Goal: Transaction & Acquisition: Purchase product/service

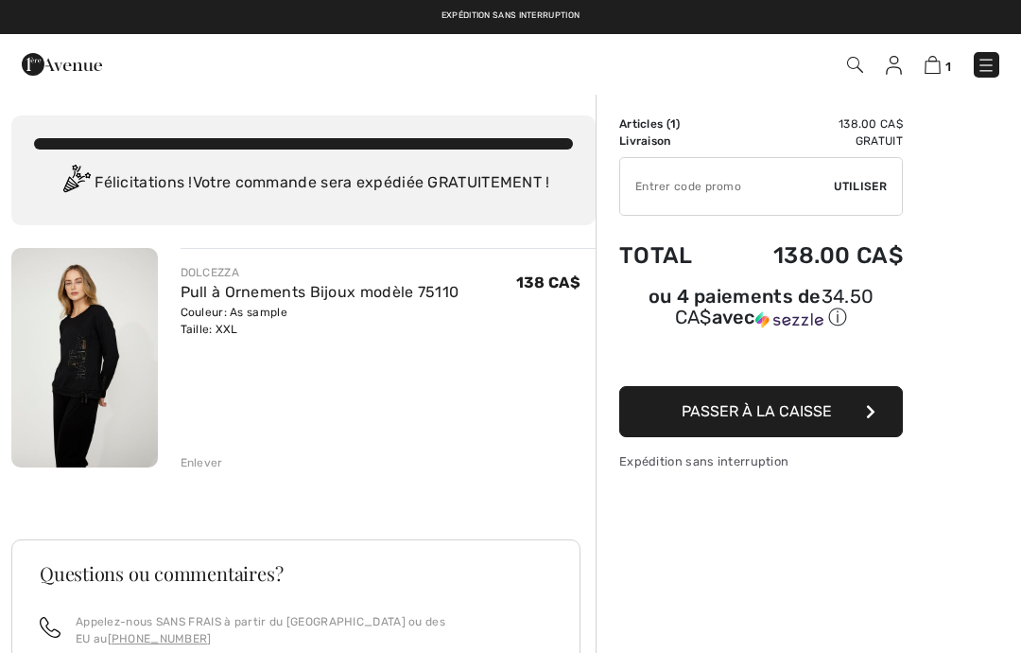
click at [861, 413] on button "Passer à la caisse" at bounding box center [761, 411] width 284 height 51
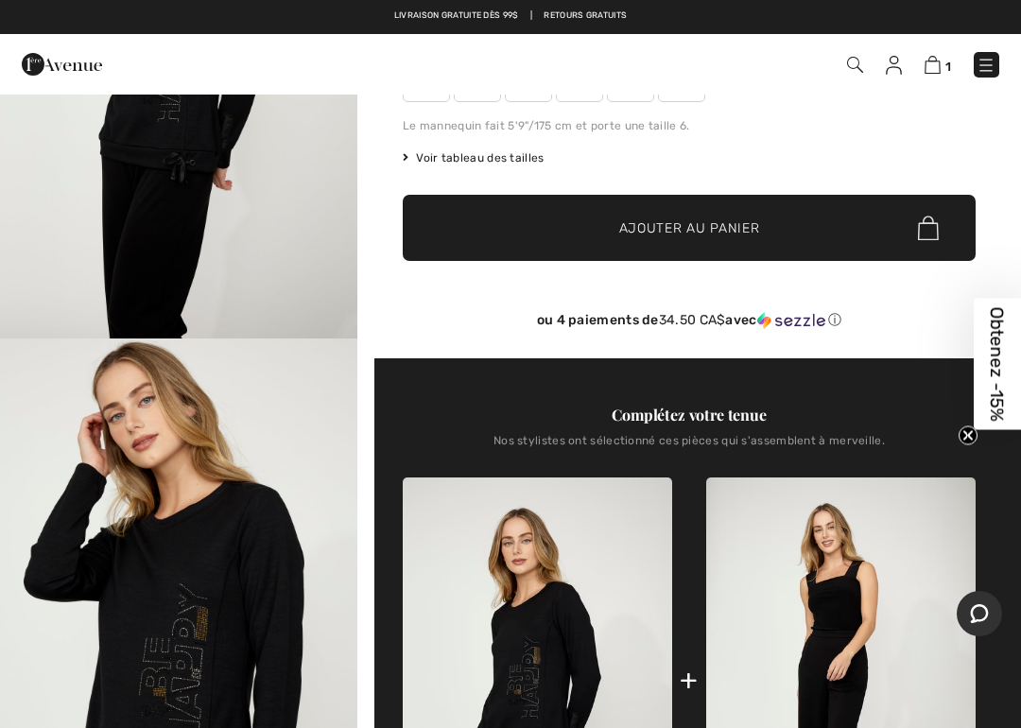
scroll to position [234, 0]
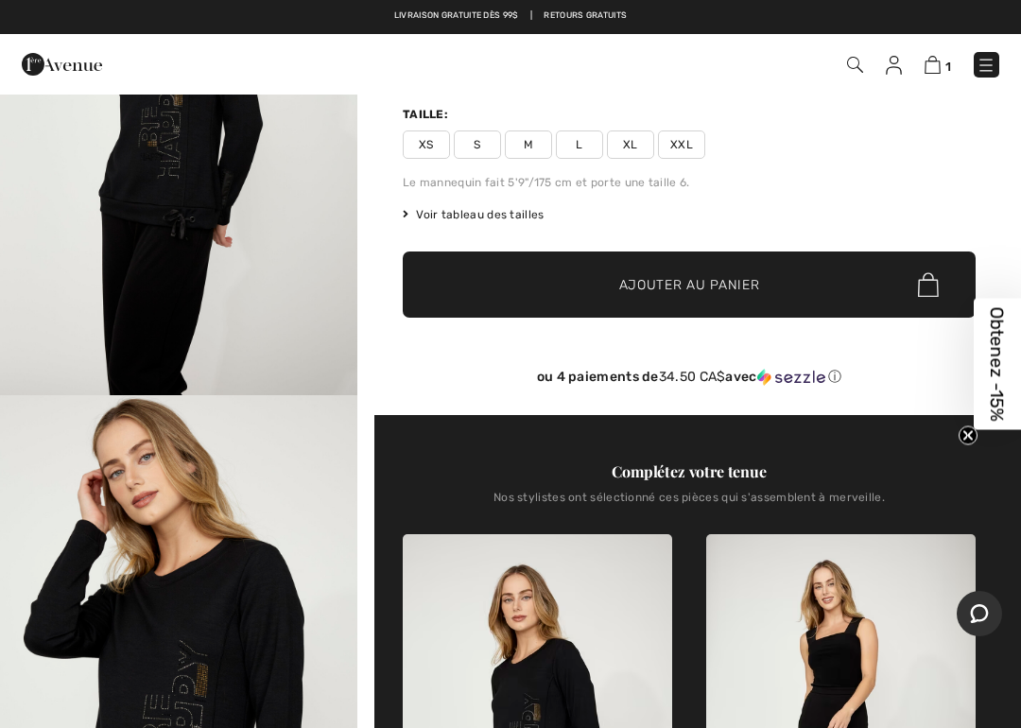
click at [430, 212] on span "Voir tableau des tailles" at bounding box center [474, 214] width 142 height 17
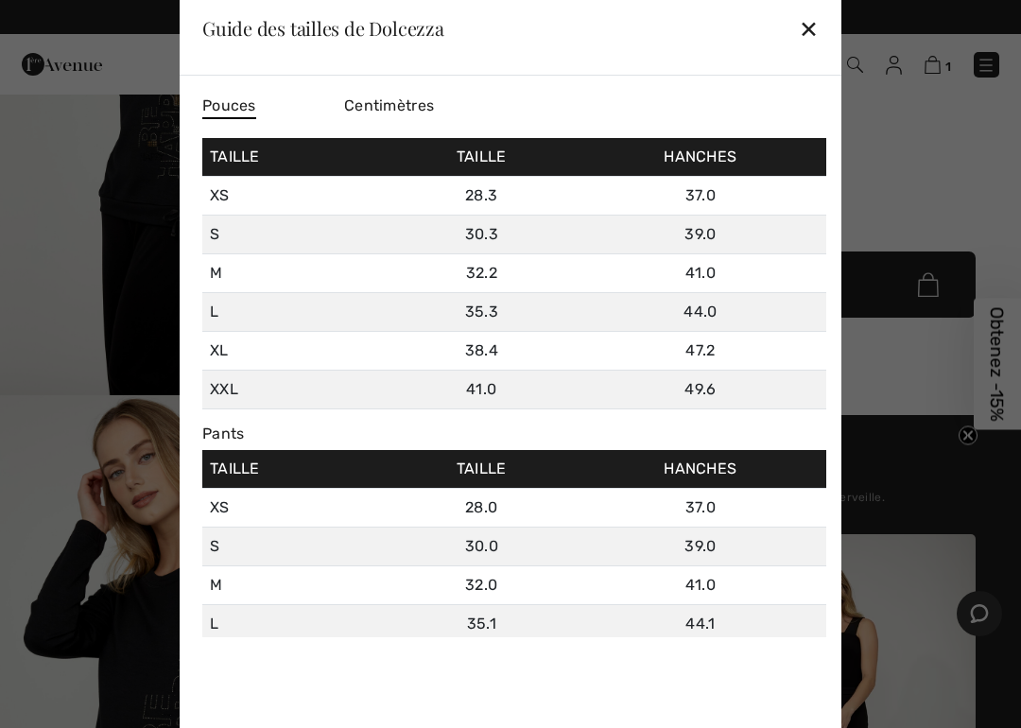
scroll to position [0, 0]
click at [818, 23] on div "✕" at bounding box center [809, 29] width 20 height 40
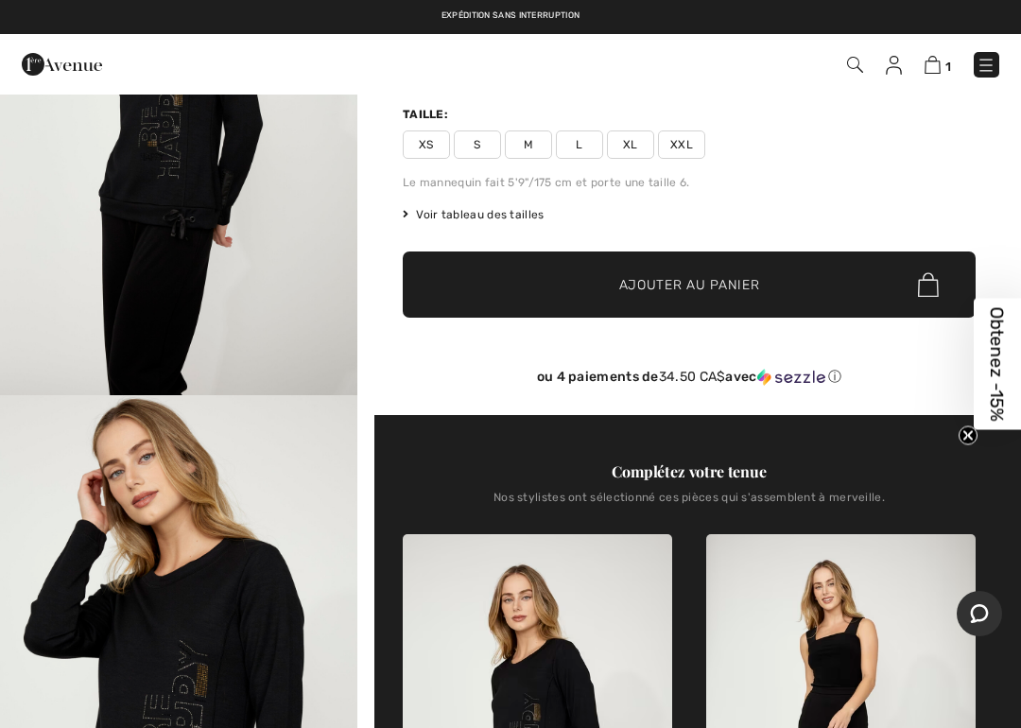
click at [940, 57] on img at bounding box center [933, 65] width 16 height 18
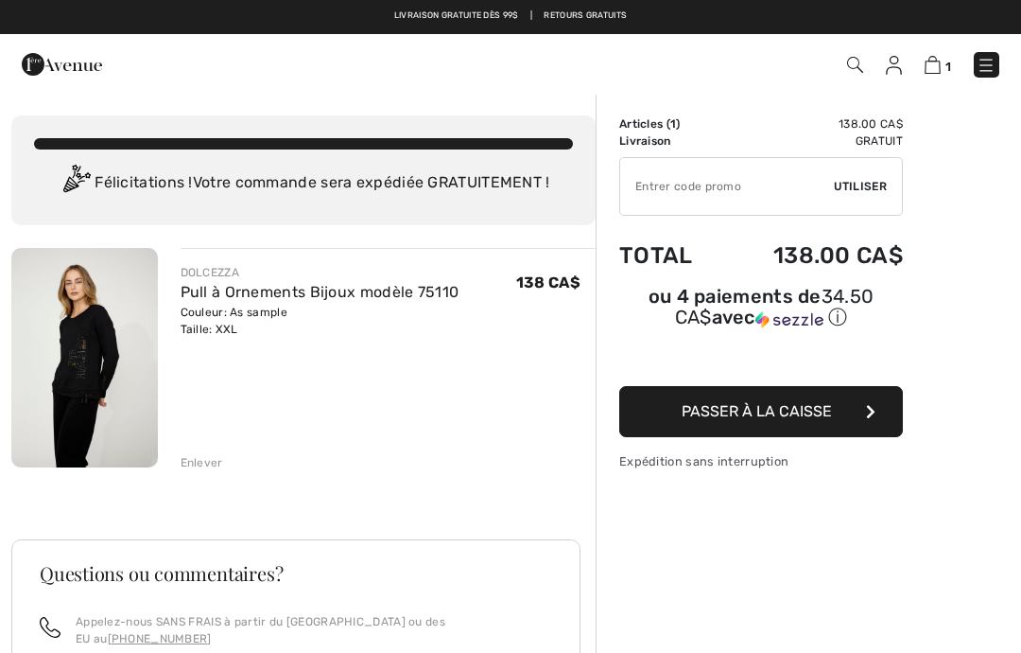
click at [73, 365] on img at bounding box center [84, 357] width 147 height 219
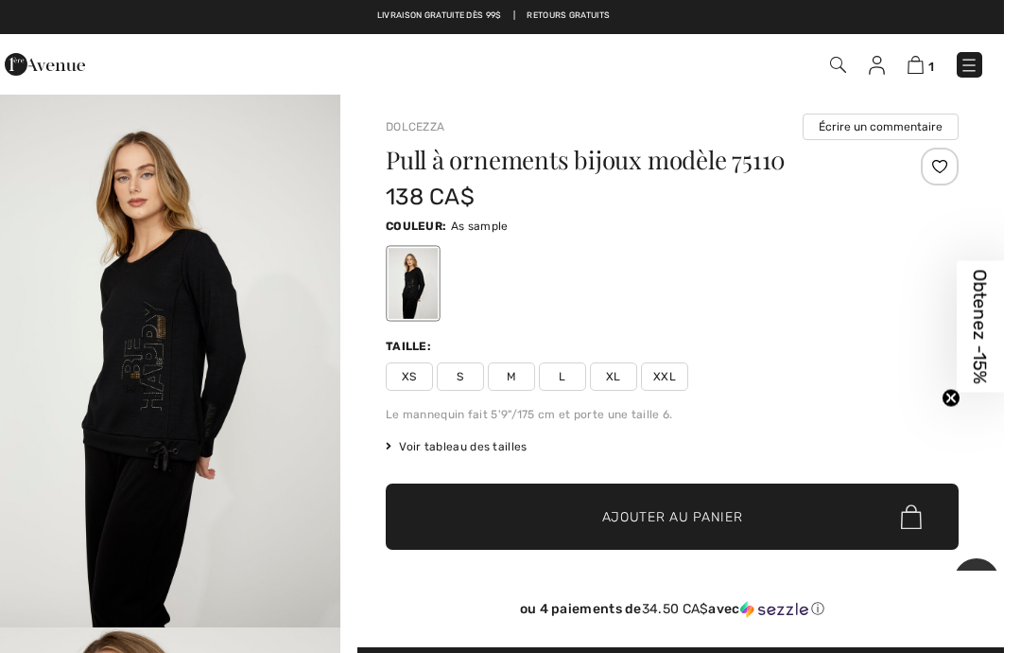
scroll to position [24, 0]
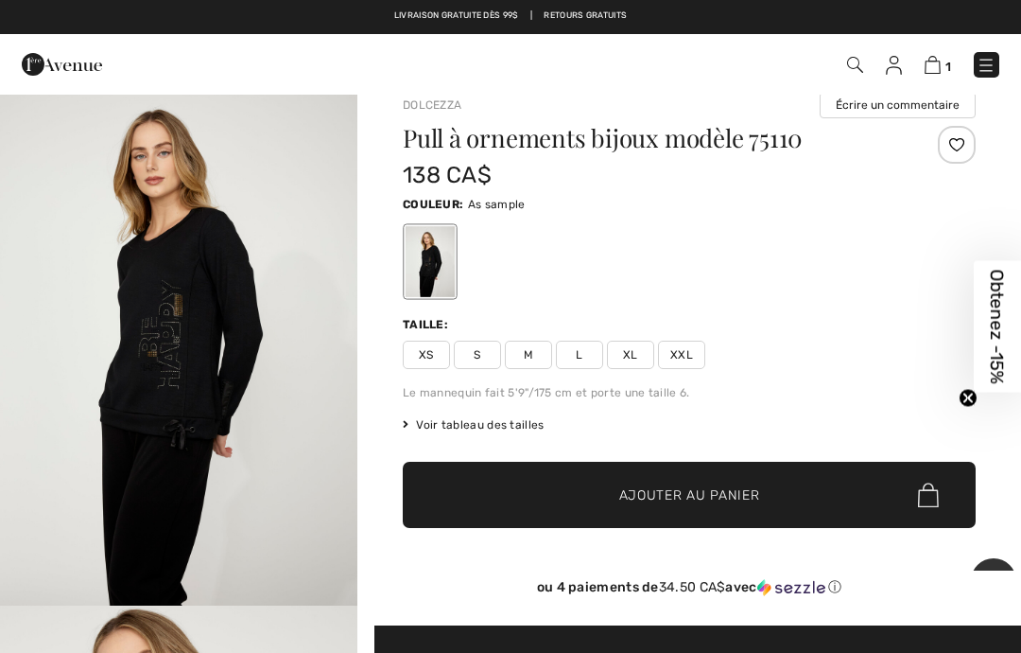
click at [946, 60] on span "1" at bounding box center [949, 67] width 6 height 14
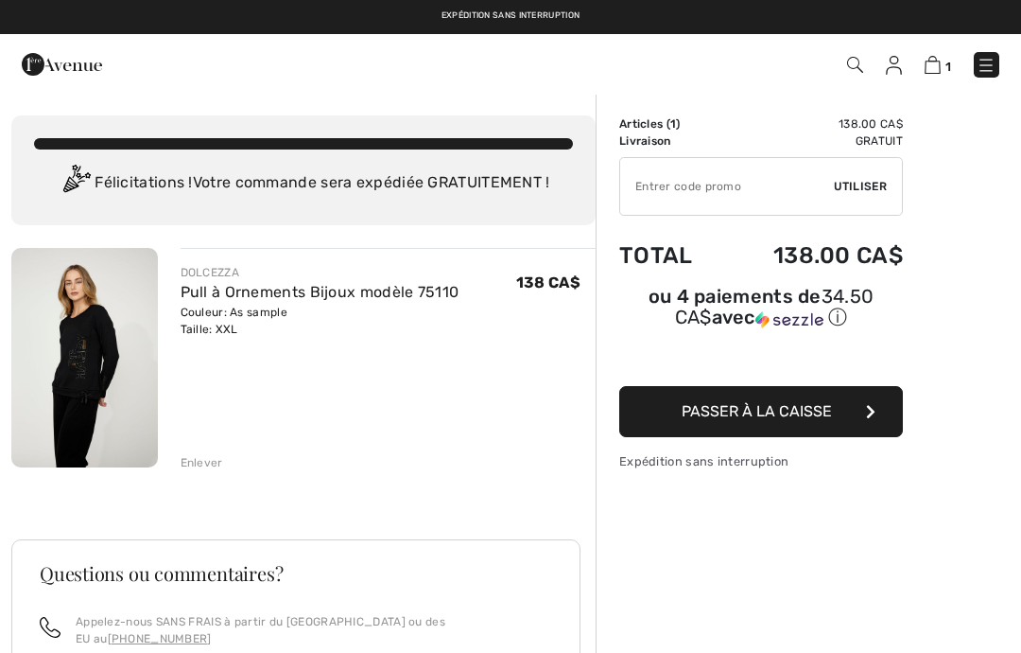
click at [685, 412] on span "Passer à la caisse" at bounding box center [757, 411] width 150 height 18
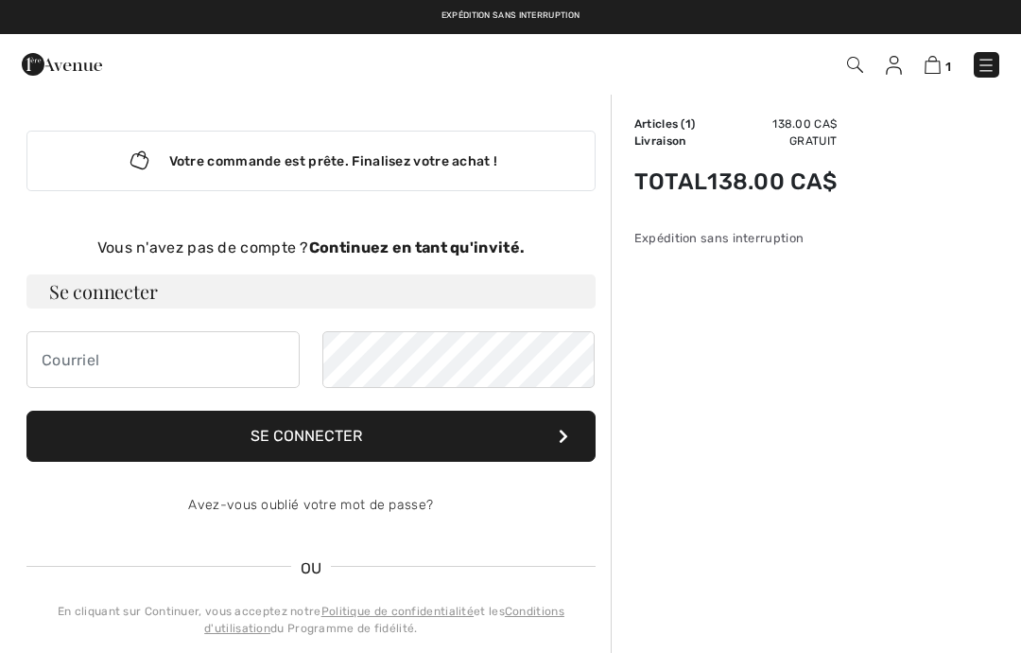
click at [379, 248] on strong "Continuez en tant qu'invité." at bounding box center [417, 247] width 216 height 18
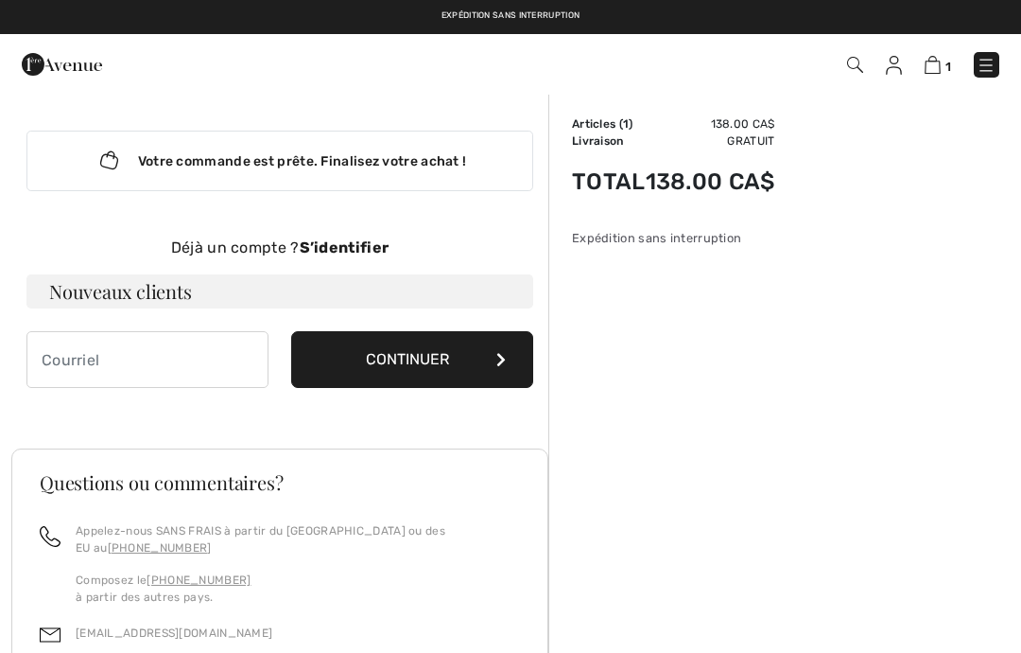
click at [393, 370] on button "Continuer" at bounding box center [412, 359] width 242 height 57
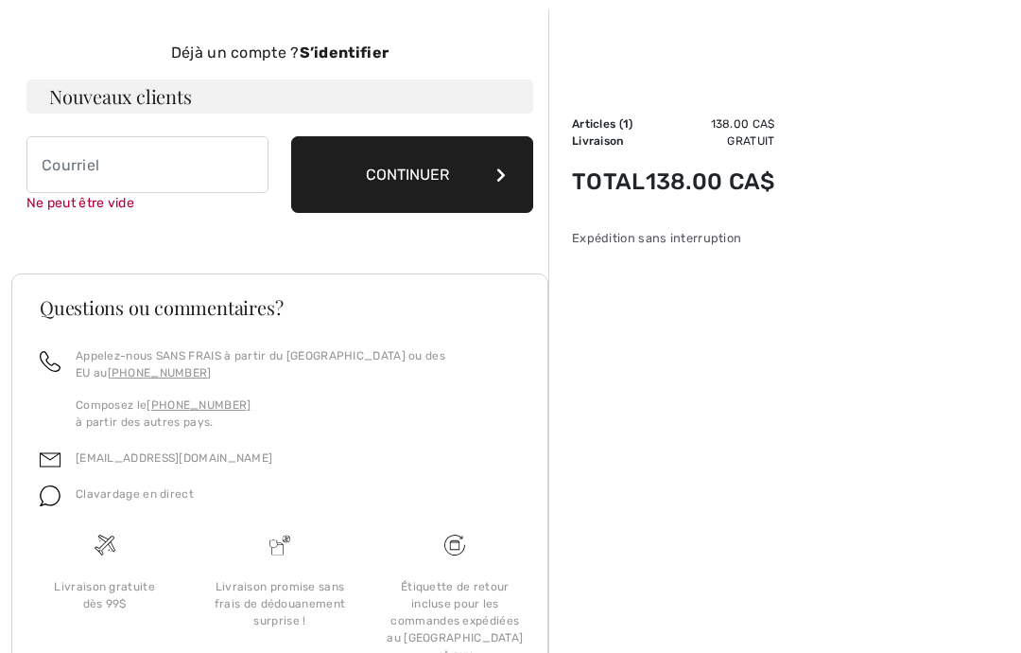
scroll to position [195, 0]
click at [55, 151] on input "email" at bounding box center [147, 164] width 242 height 57
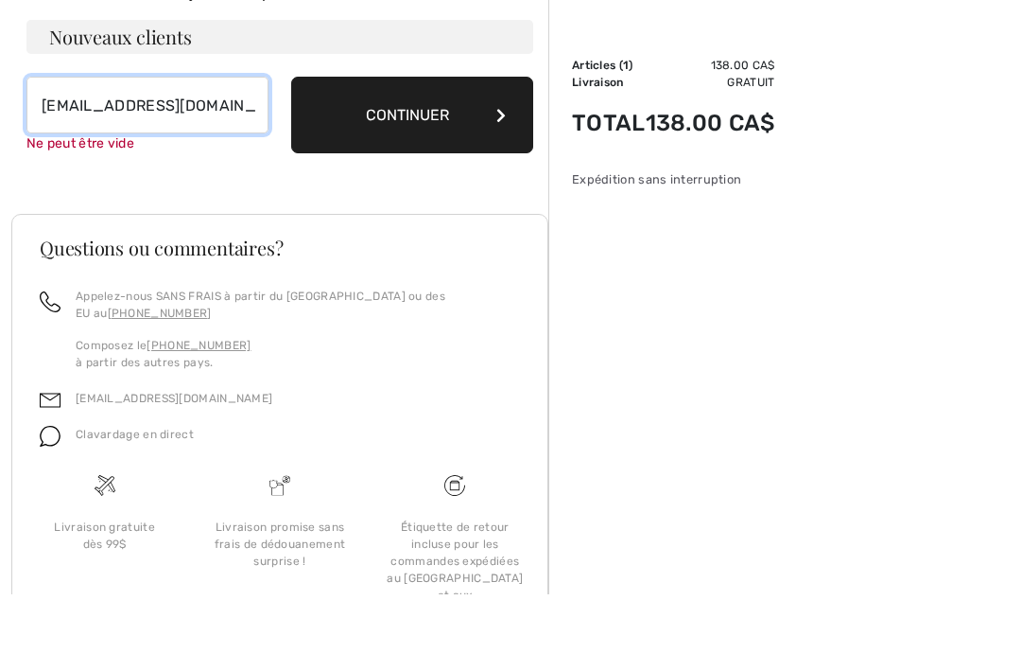
type input "angelinelachance@hotmail.com"
click at [408, 136] on button "Continuer" at bounding box center [412, 174] width 242 height 77
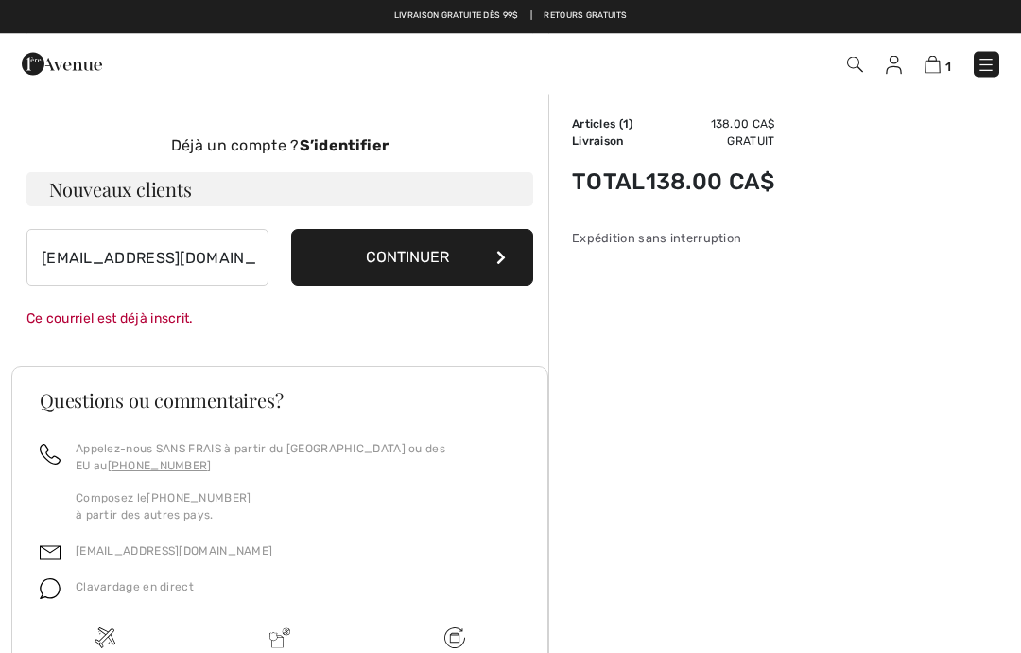
scroll to position [0, 0]
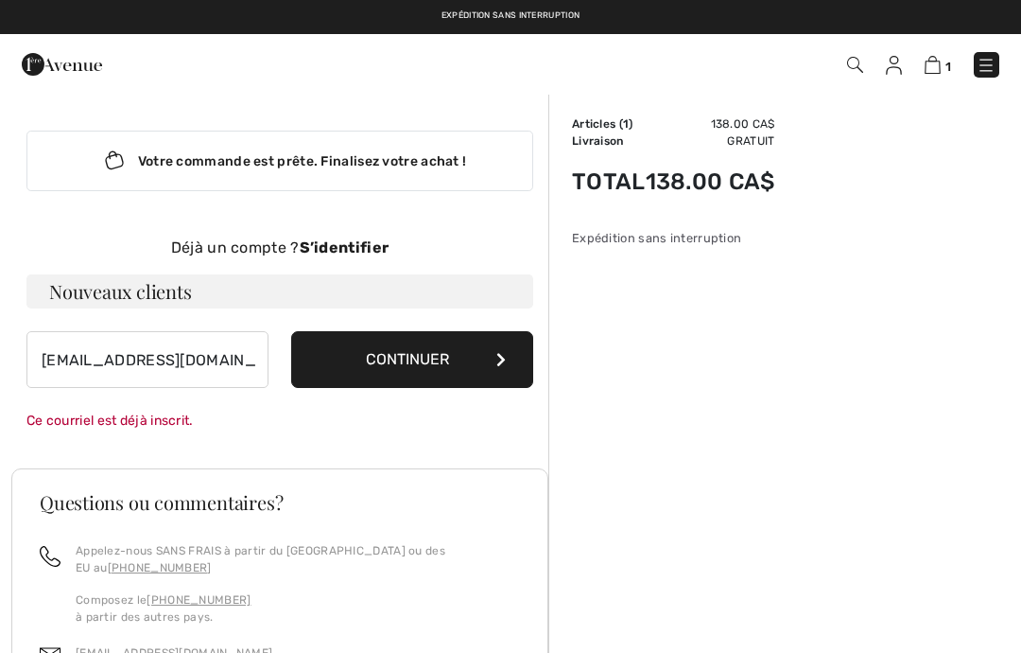
click at [416, 352] on button "Continuer" at bounding box center [412, 359] width 242 height 57
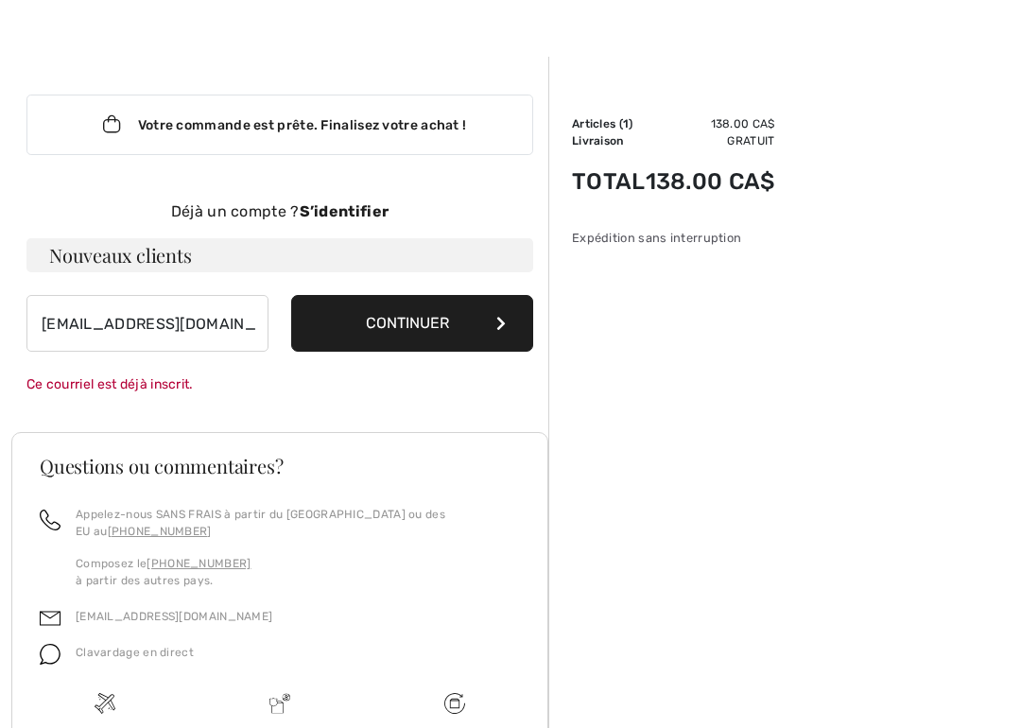
scroll to position [36, 0]
click at [449, 322] on button "Continuer" at bounding box center [412, 323] width 242 height 57
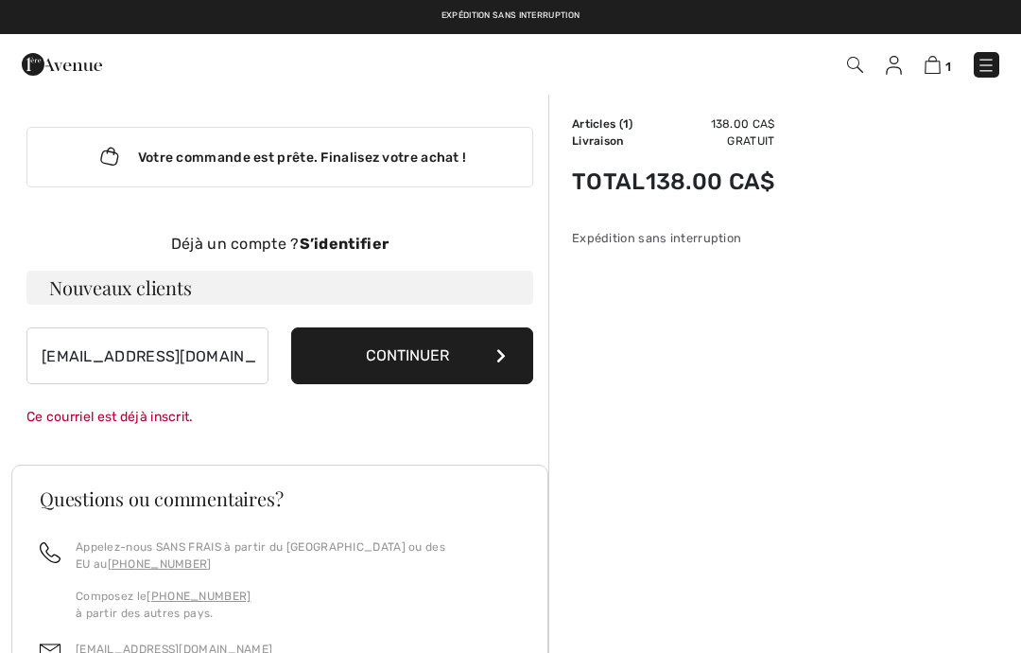
scroll to position [0, 0]
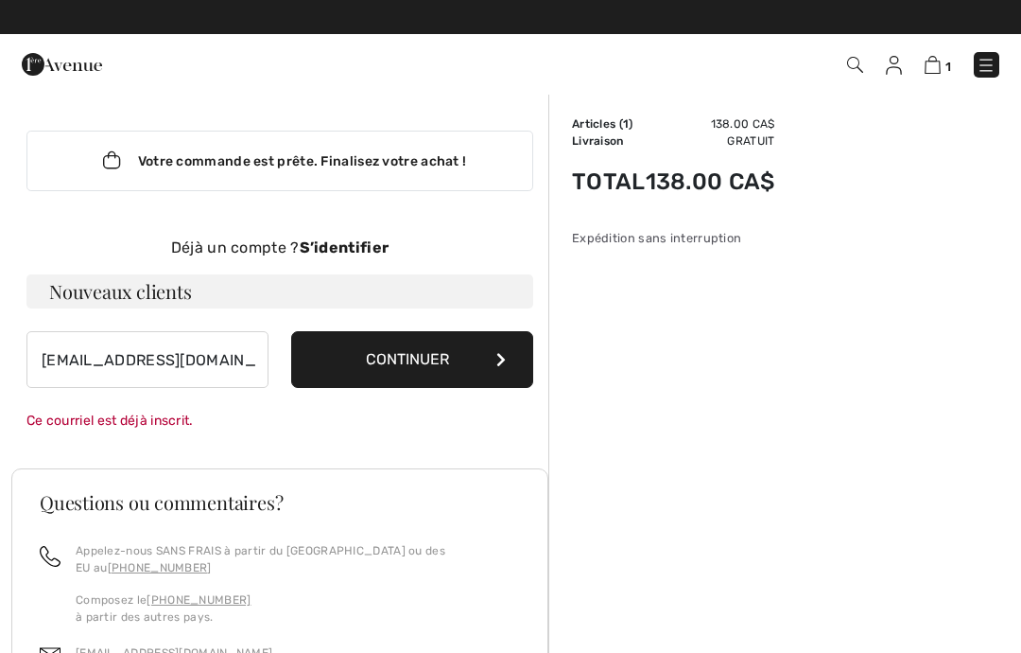
click at [368, 241] on strong "S’identifier" at bounding box center [345, 247] width 90 height 18
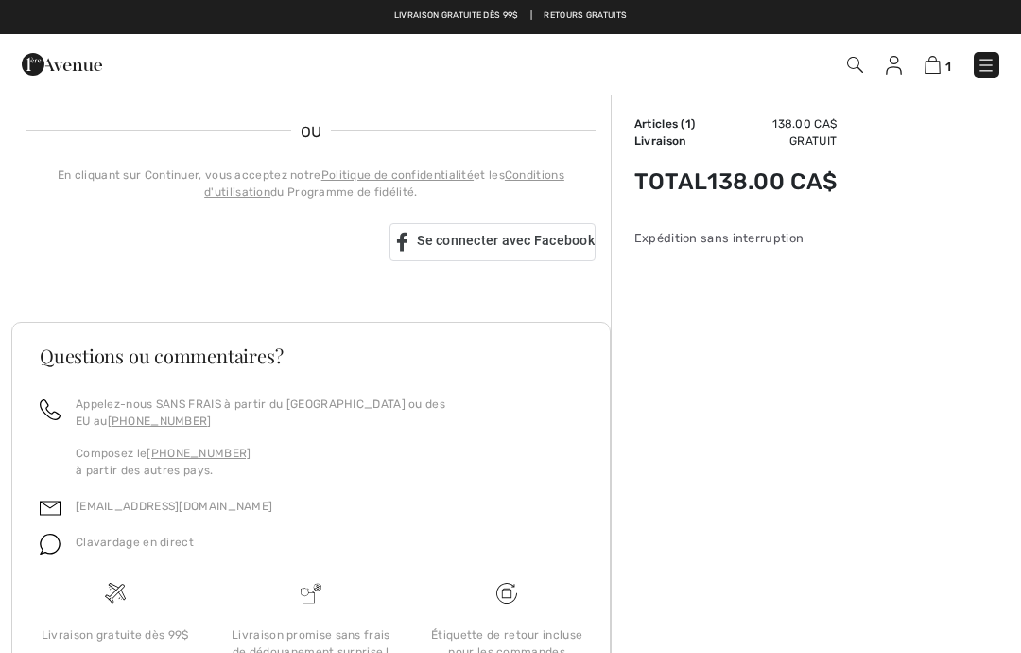
scroll to position [435, 0]
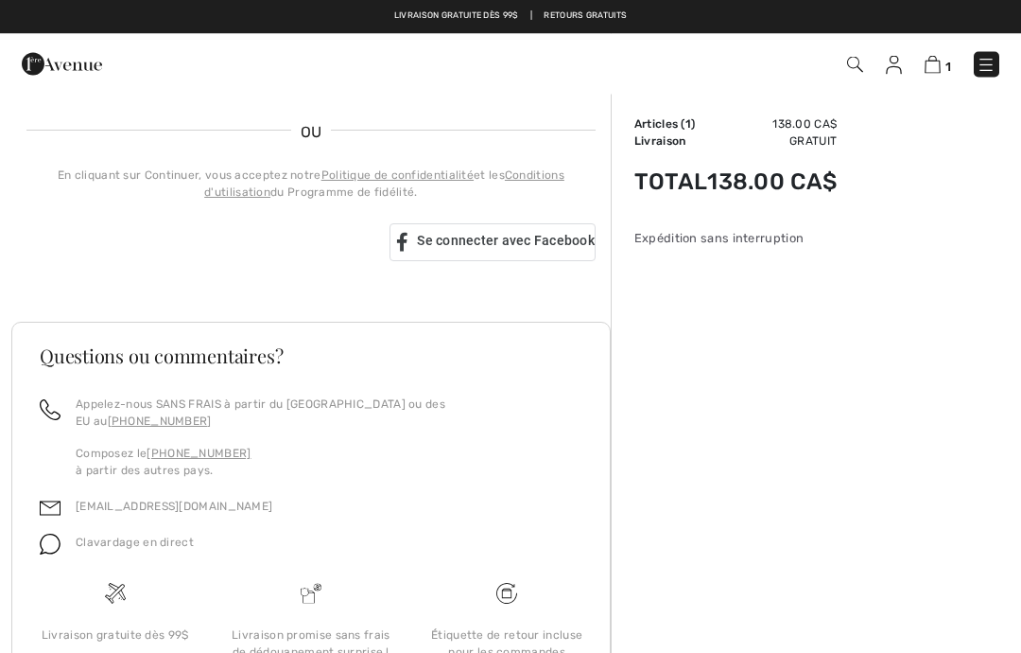
click at [568, 242] on span "Se connecter avec Facebook" at bounding box center [506, 241] width 178 height 15
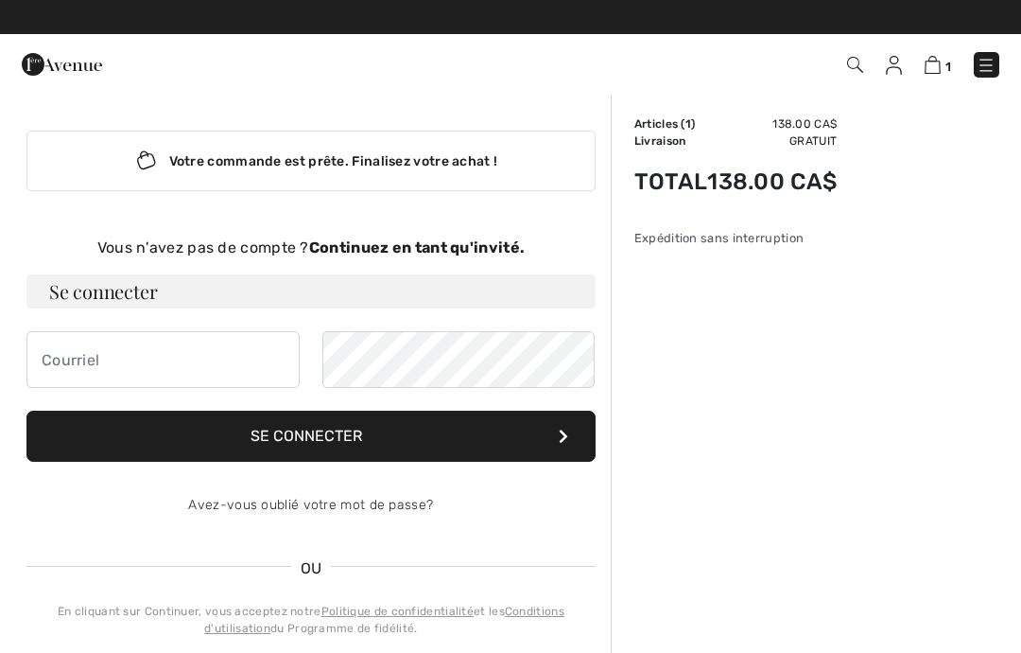
click at [492, 247] on strong "Continuez en tant qu'invité." at bounding box center [417, 247] width 216 height 18
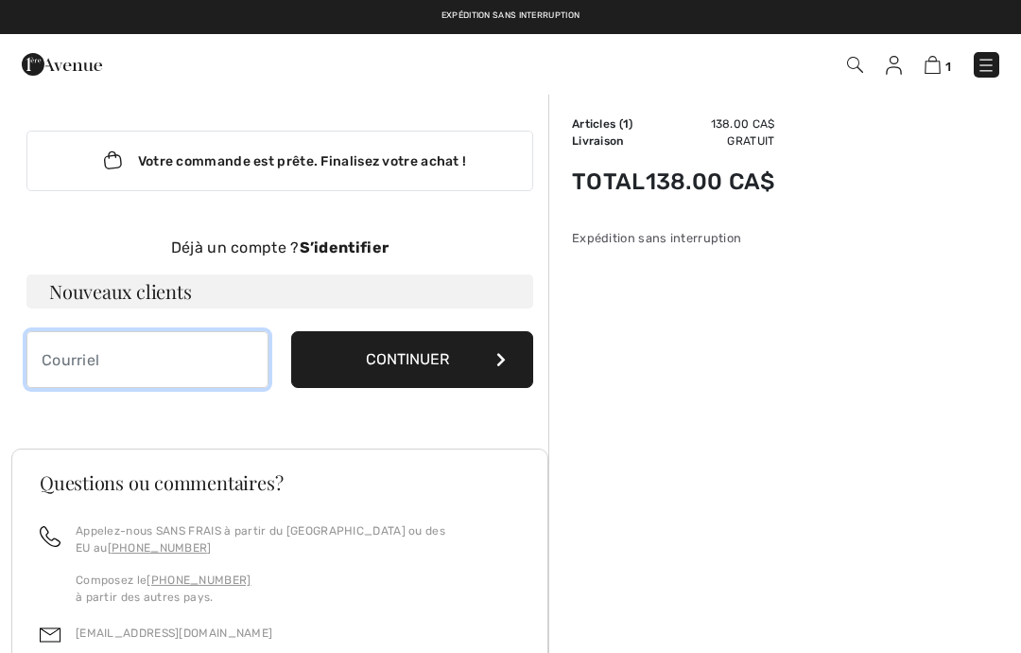
click at [65, 356] on input "email" at bounding box center [147, 359] width 242 height 57
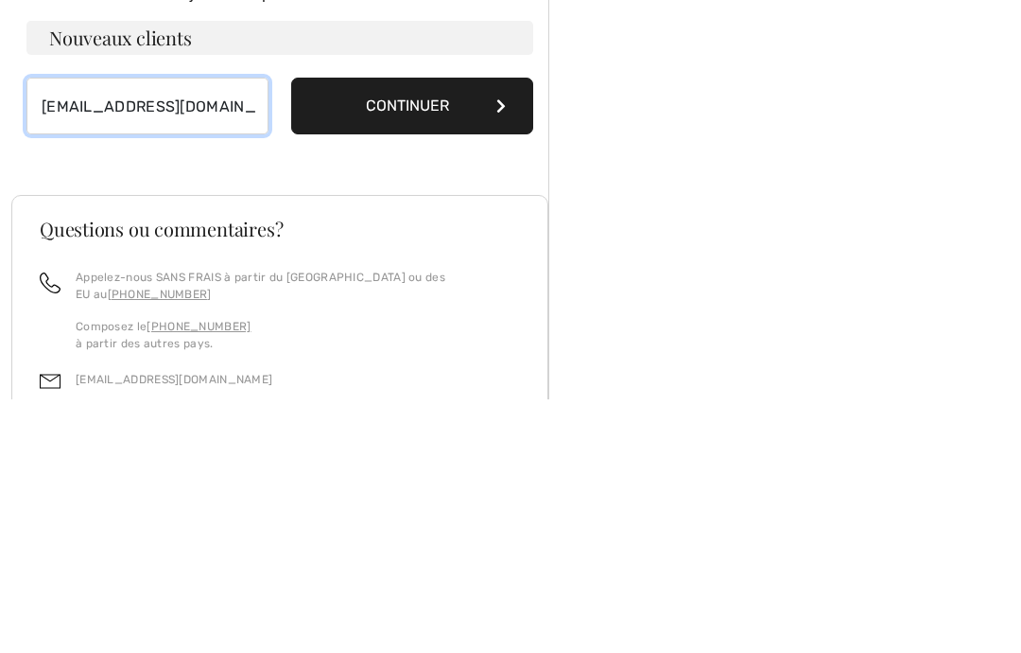
type input "angelinelachance@hotmail.com"
click at [368, 331] on button "Continuer" at bounding box center [412, 359] width 242 height 57
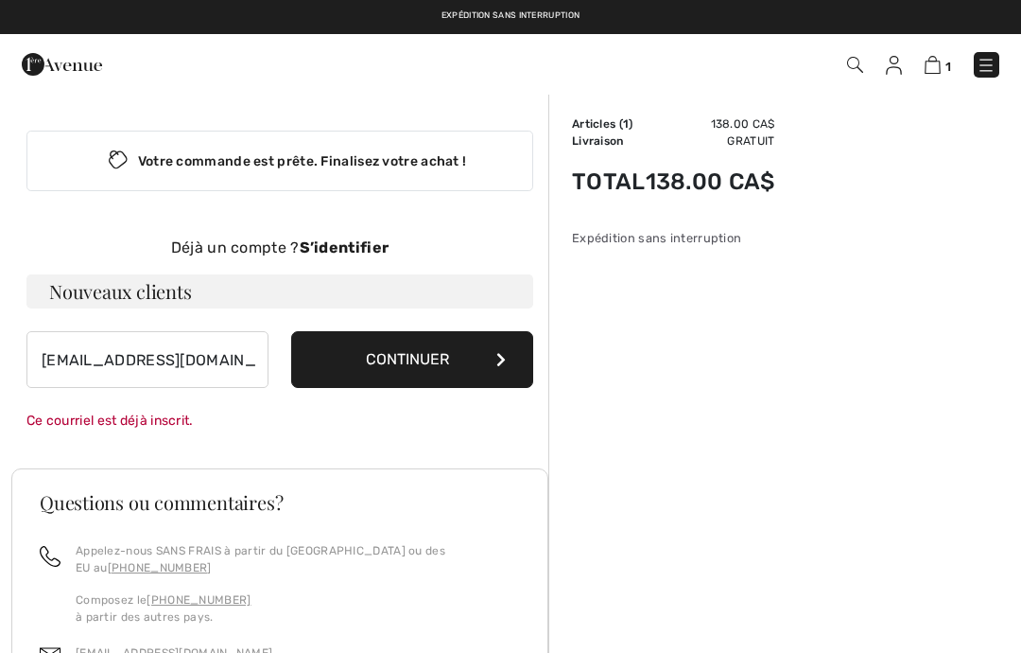
click at [930, 73] on img at bounding box center [933, 65] width 16 height 18
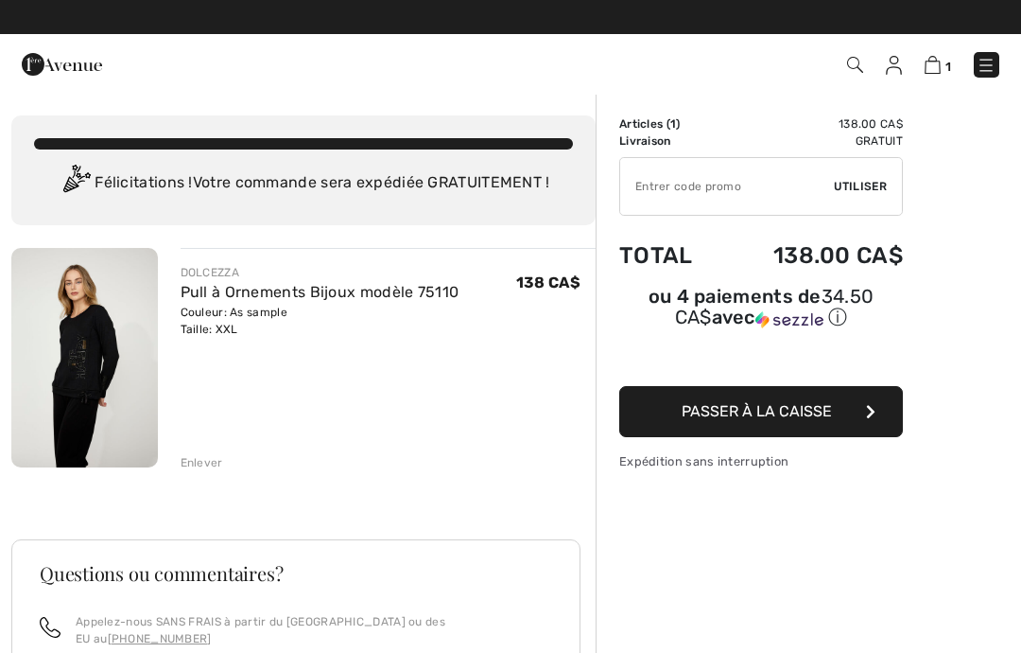
click at [856, 415] on button "Passer à la caisse" at bounding box center [761, 411] width 284 height 51
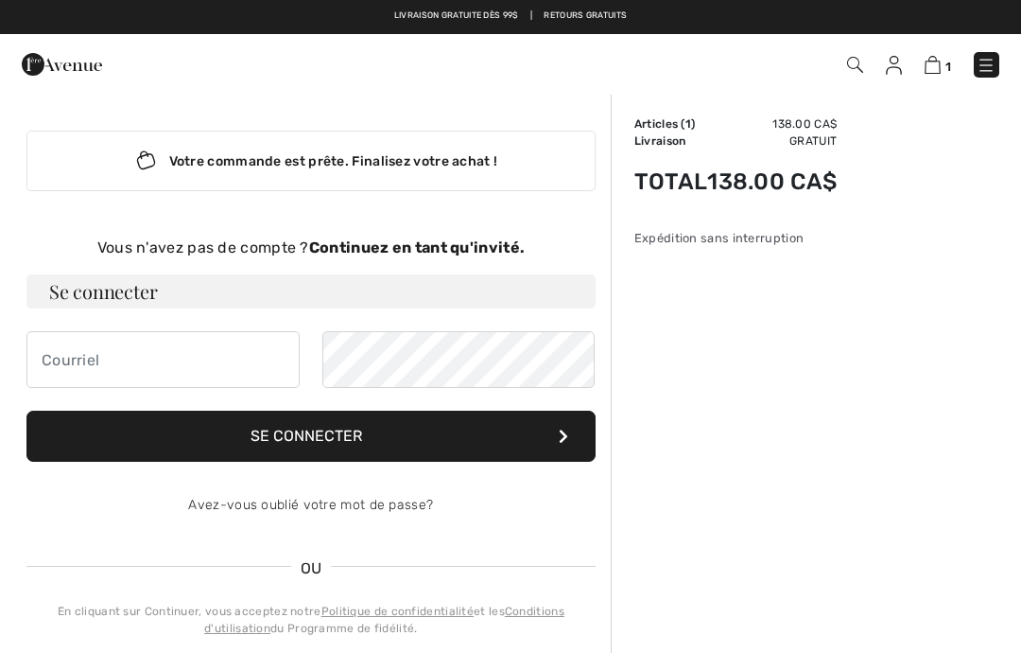
click at [329, 258] on div "Vous n'avez pas de compte ? Continuez en tant qu'invité." at bounding box center [310, 247] width 569 height 23
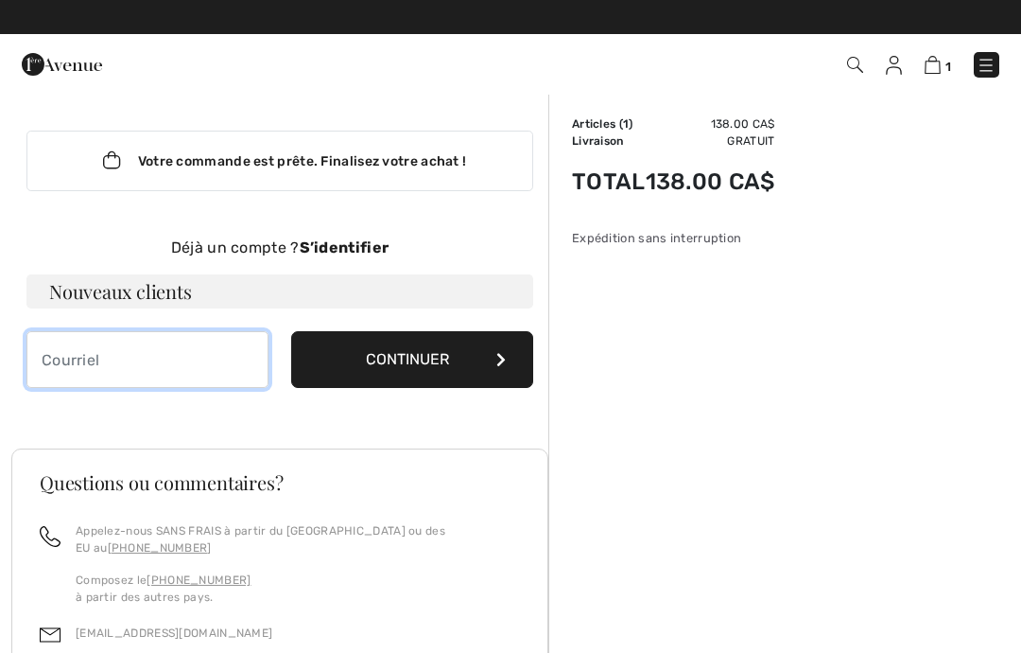
click at [97, 341] on input "email" at bounding box center [147, 359] width 242 height 57
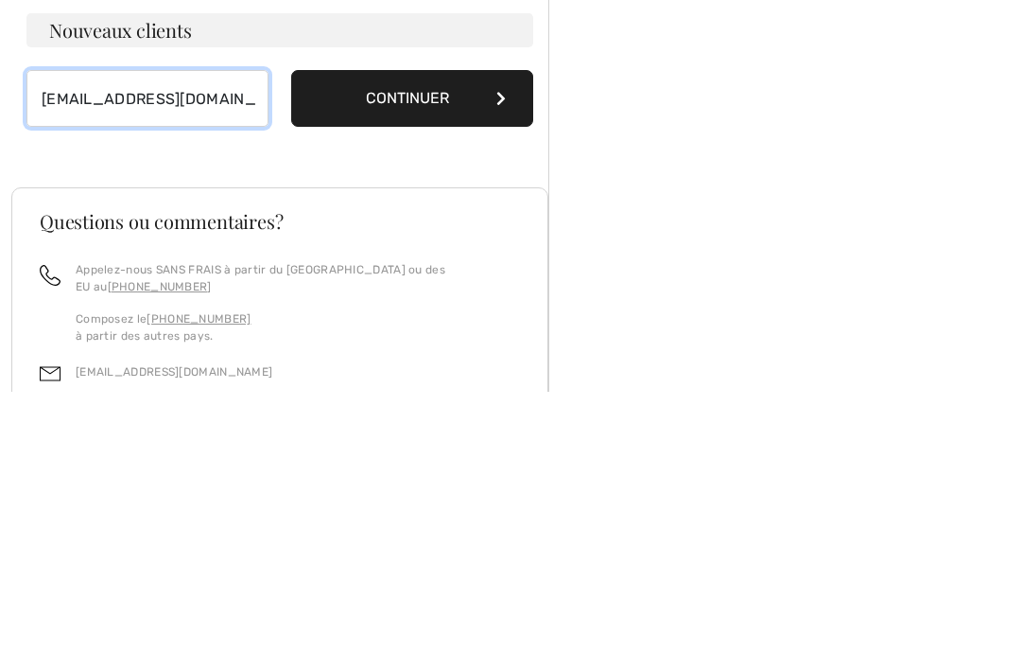
type input "[EMAIL_ADDRESS][DOMAIN_NAME]"
click at [375, 331] on button "Continuer" at bounding box center [412, 359] width 242 height 57
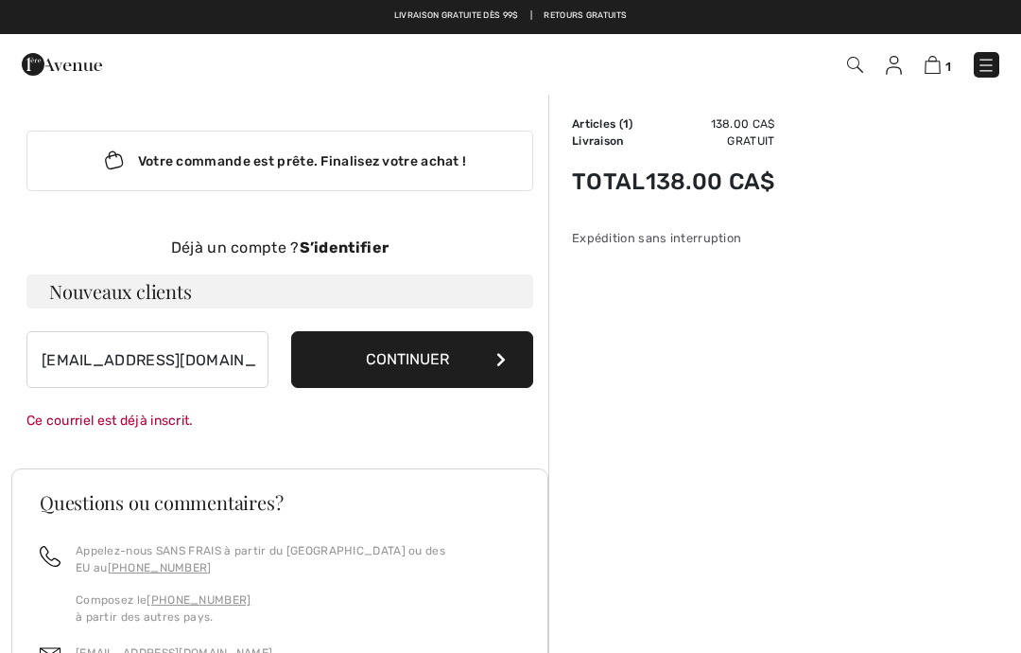
click at [444, 344] on button "Continuer" at bounding box center [412, 359] width 242 height 57
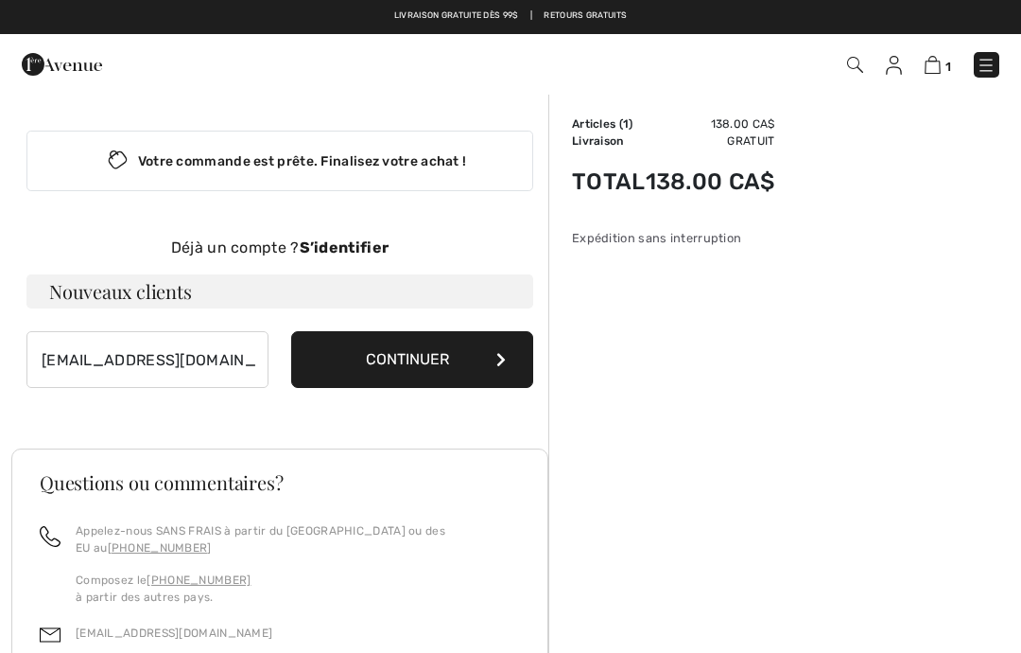
click at [430, 361] on button "Continuer" at bounding box center [412, 359] width 242 height 57
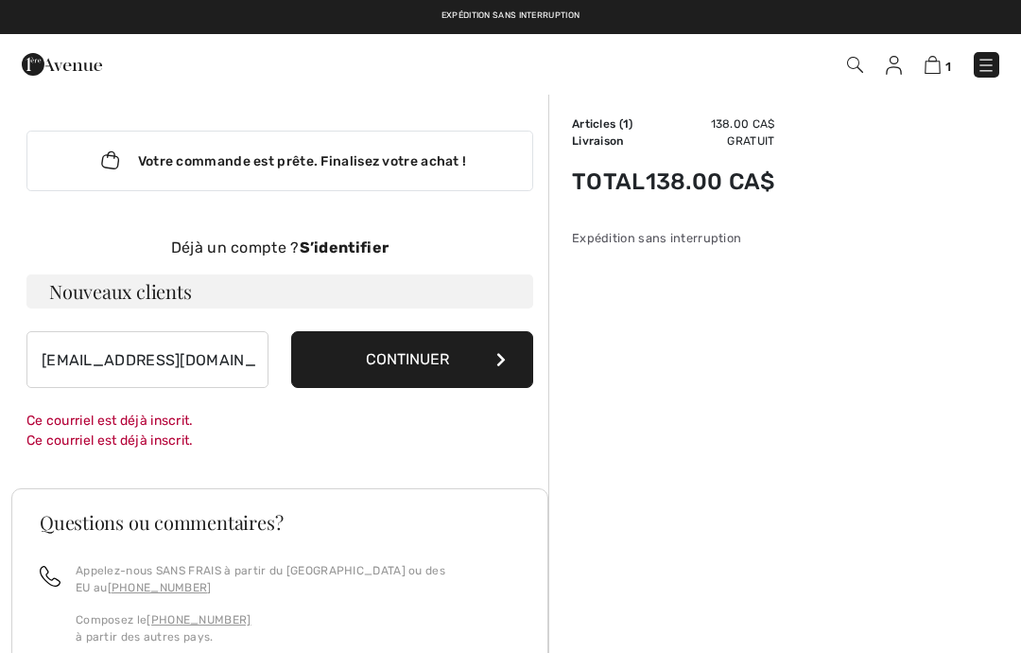
click at [492, 287] on h3 "Nouveaux clients" at bounding box center [279, 291] width 507 height 34
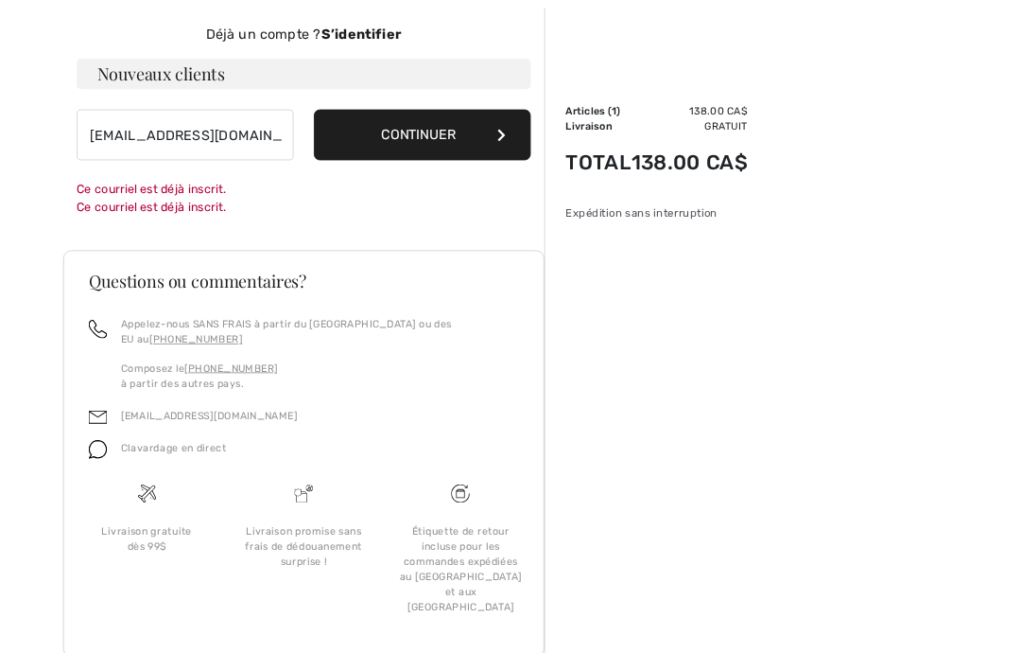
scroll to position [210, 0]
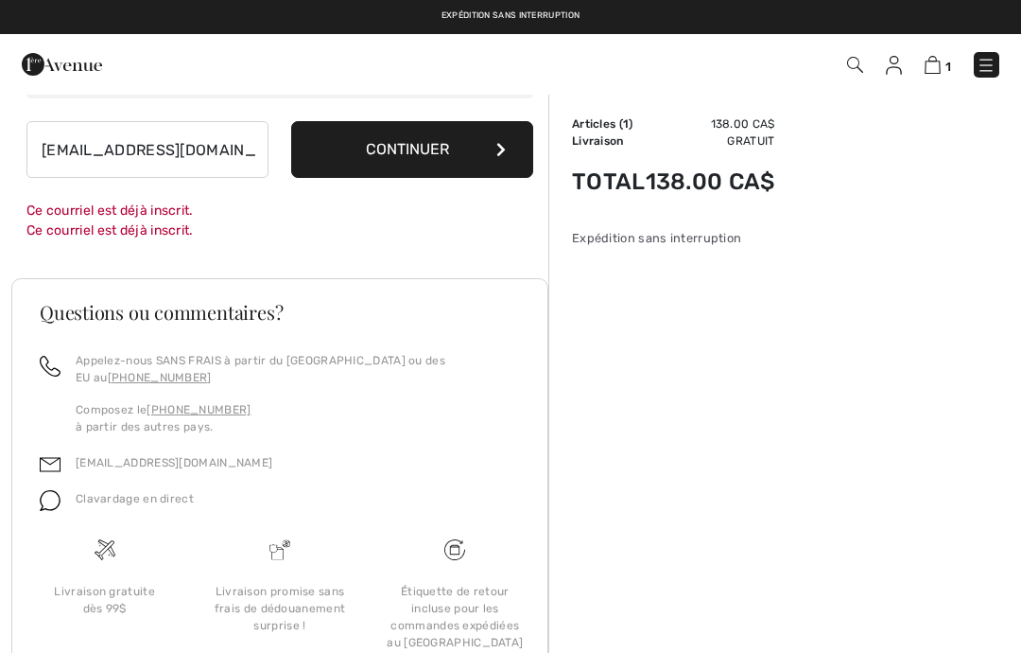
click at [728, 148] on td "Gratuit" at bounding box center [711, 140] width 130 height 17
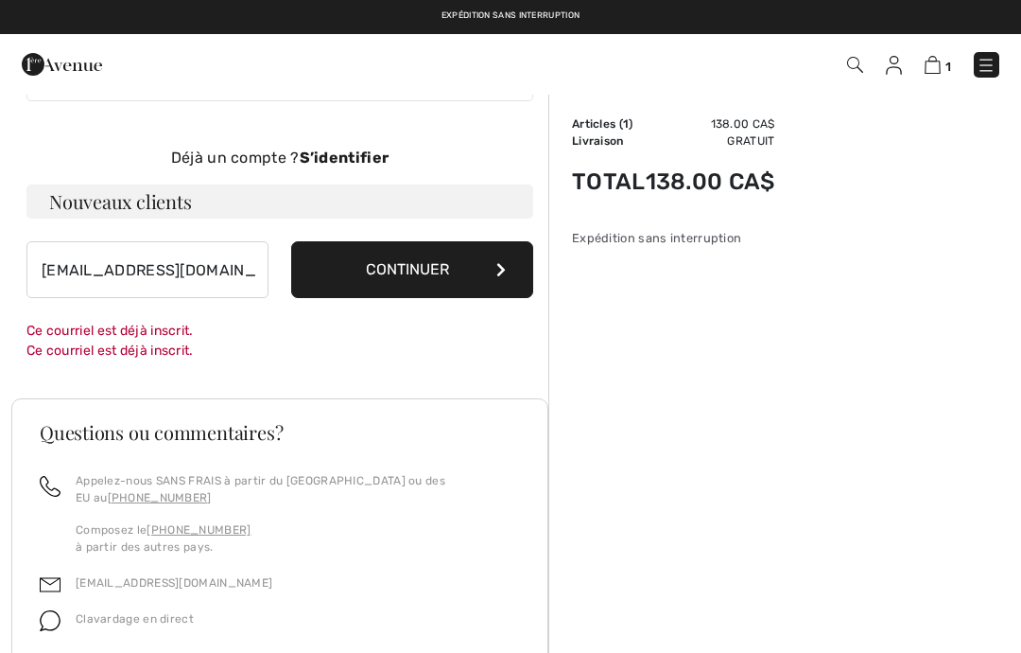
scroll to position [0, 0]
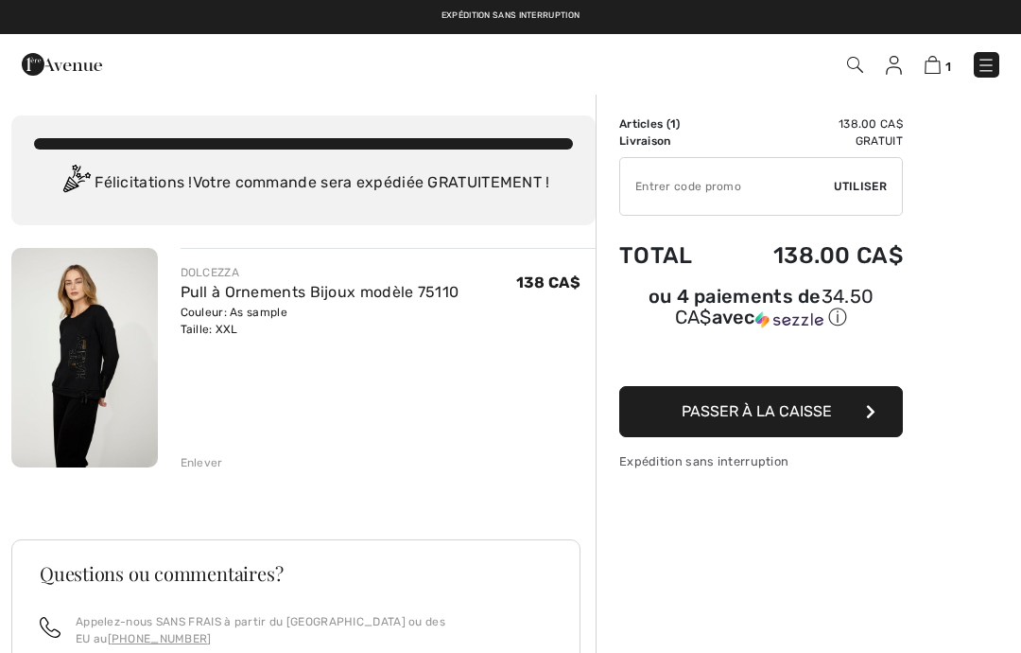
click at [75, 360] on img at bounding box center [84, 357] width 147 height 219
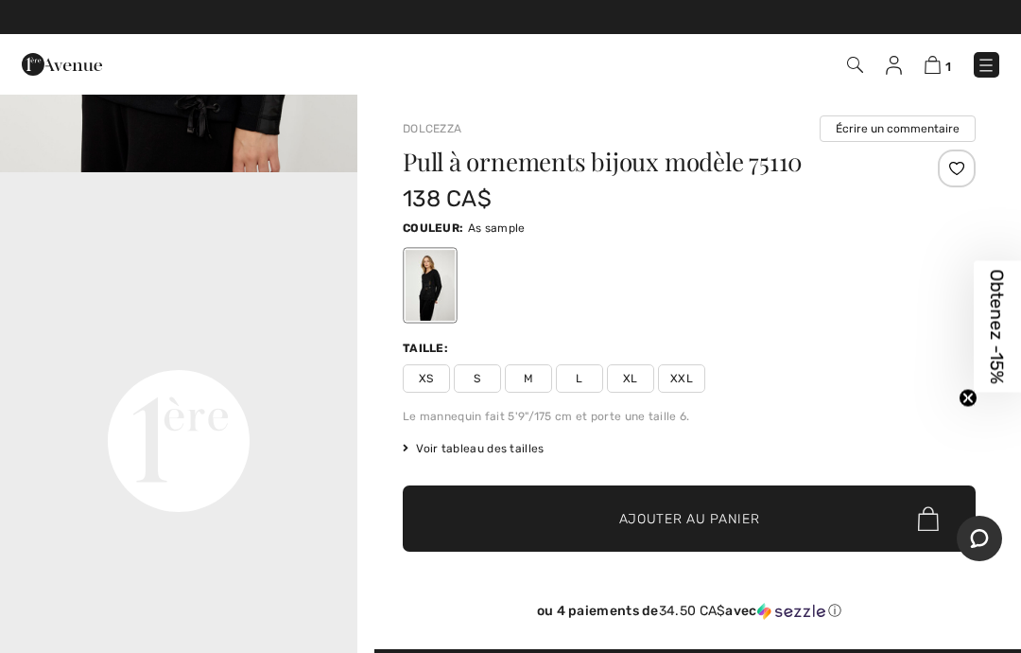
click at [946, 61] on span "1" at bounding box center [949, 67] width 6 height 14
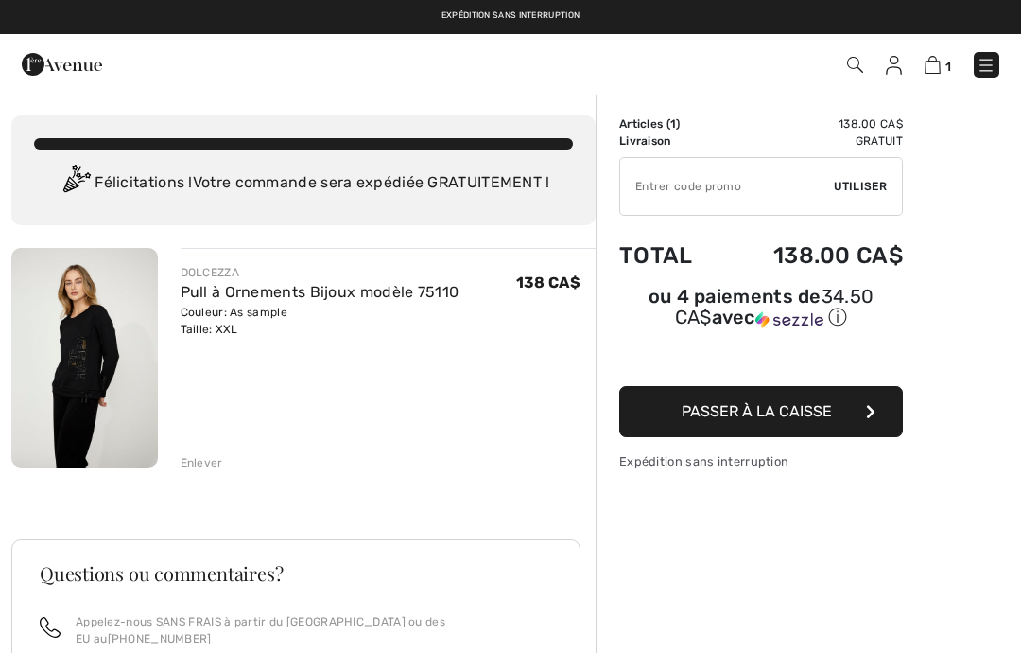
click at [706, 426] on button "Passer à la caisse" at bounding box center [761, 411] width 284 height 51
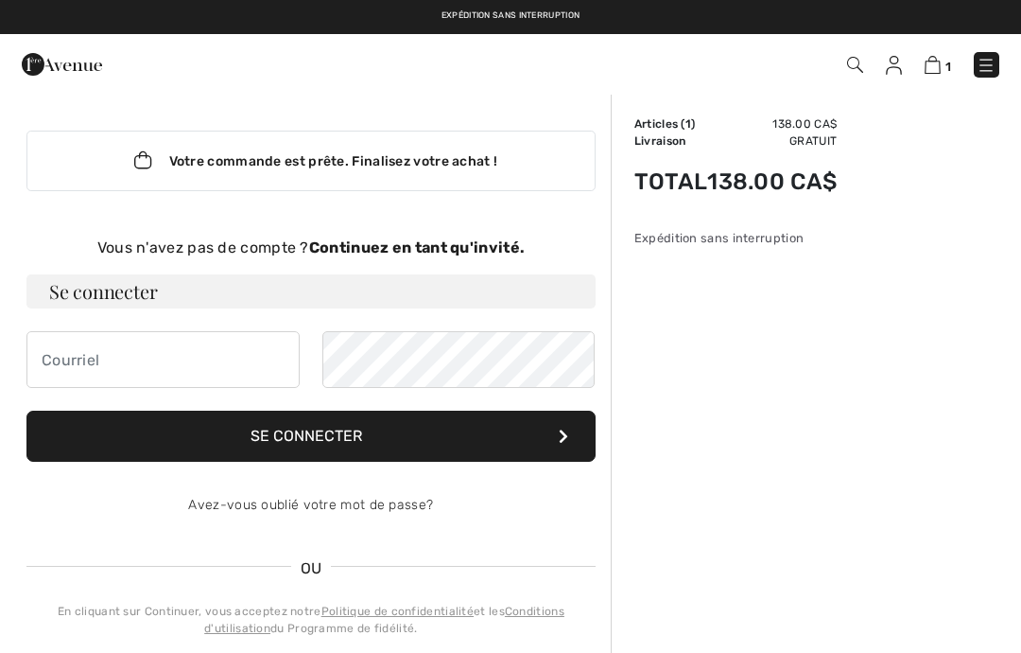
click at [373, 248] on strong "Continuez en tant qu'invité." at bounding box center [417, 247] width 216 height 18
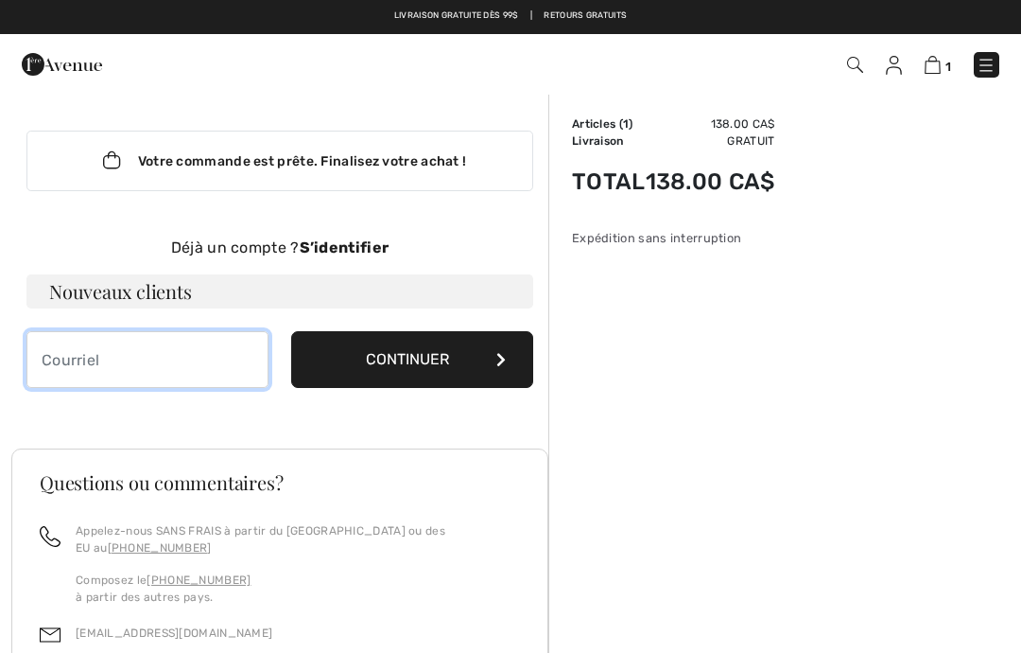
click at [78, 352] on input "email" at bounding box center [147, 359] width 242 height 57
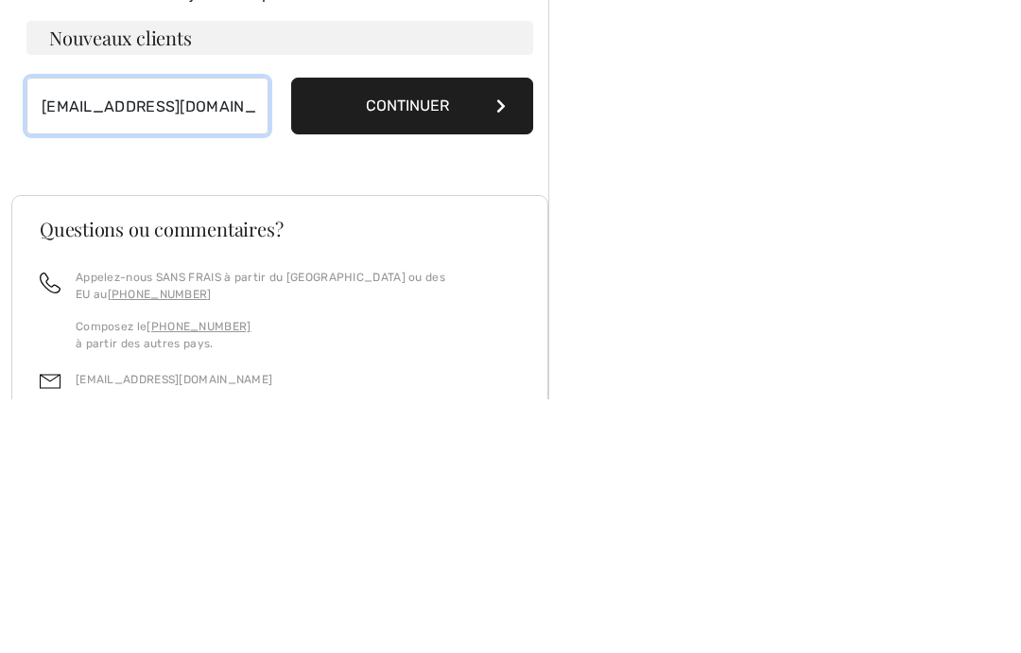
type input "[EMAIL_ADDRESS][DOMAIN_NAME]"
click at [395, 331] on button "Continuer" at bounding box center [412, 359] width 242 height 57
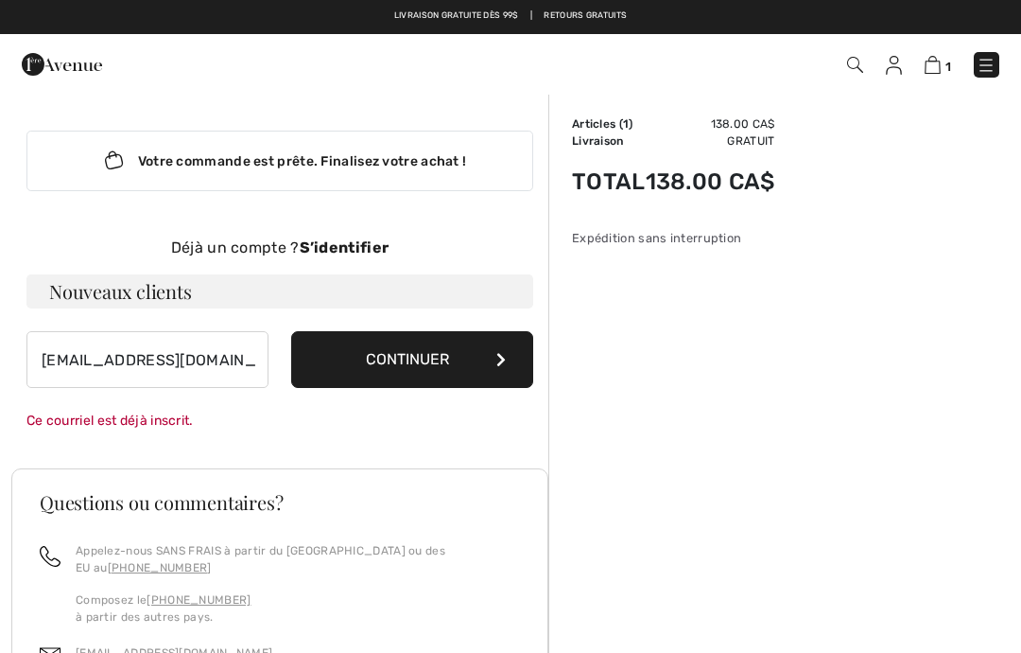
click at [899, 224] on div "Sommaire Description Articles ( 1 ) 138.00 CA$ Code promo 0.00 CA$ Livraison Gr…" at bounding box center [785, 531] width 473 height 877
